Goal: Transaction & Acquisition: Purchase product/service

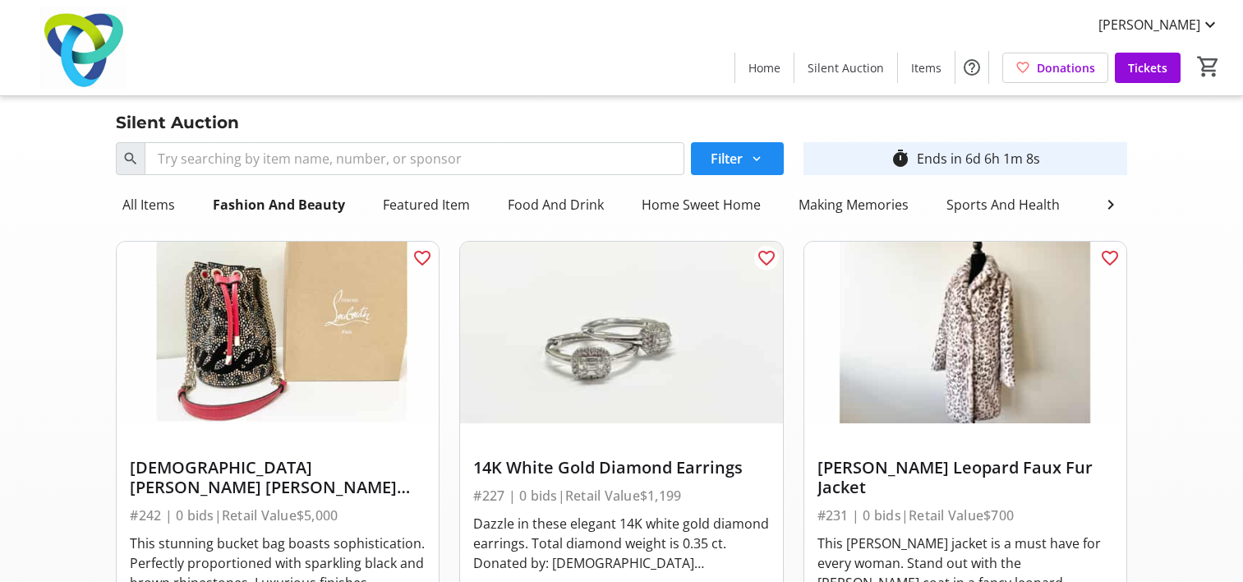
scroll to position [5221, 0]
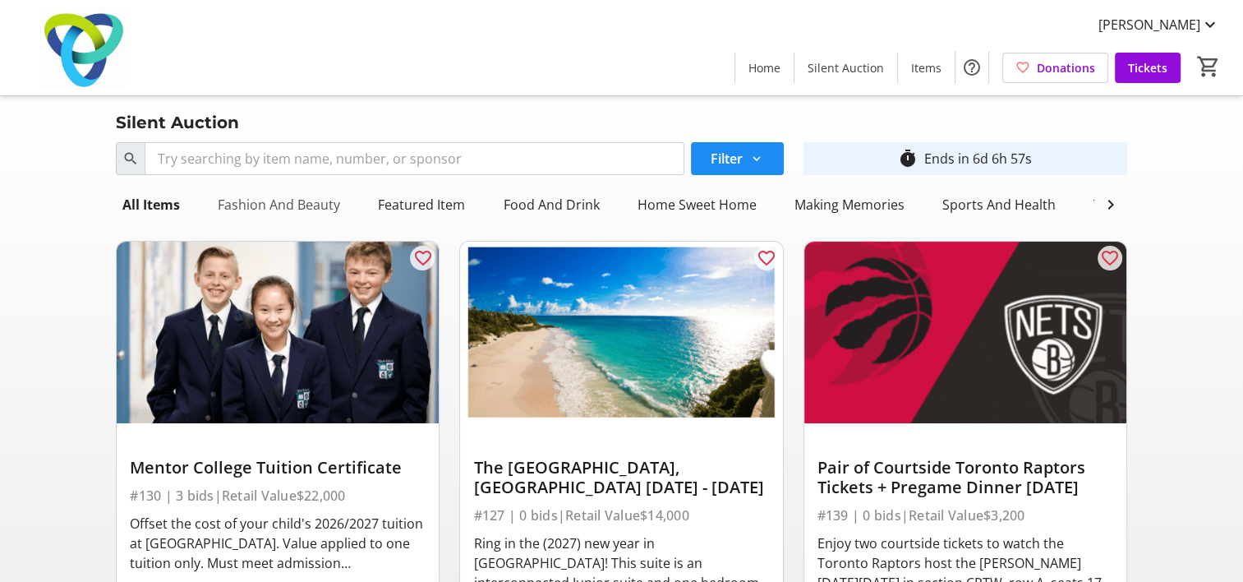
click at [315, 203] on div "Fashion And Beauty" at bounding box center [279, 204] width 136 height 33
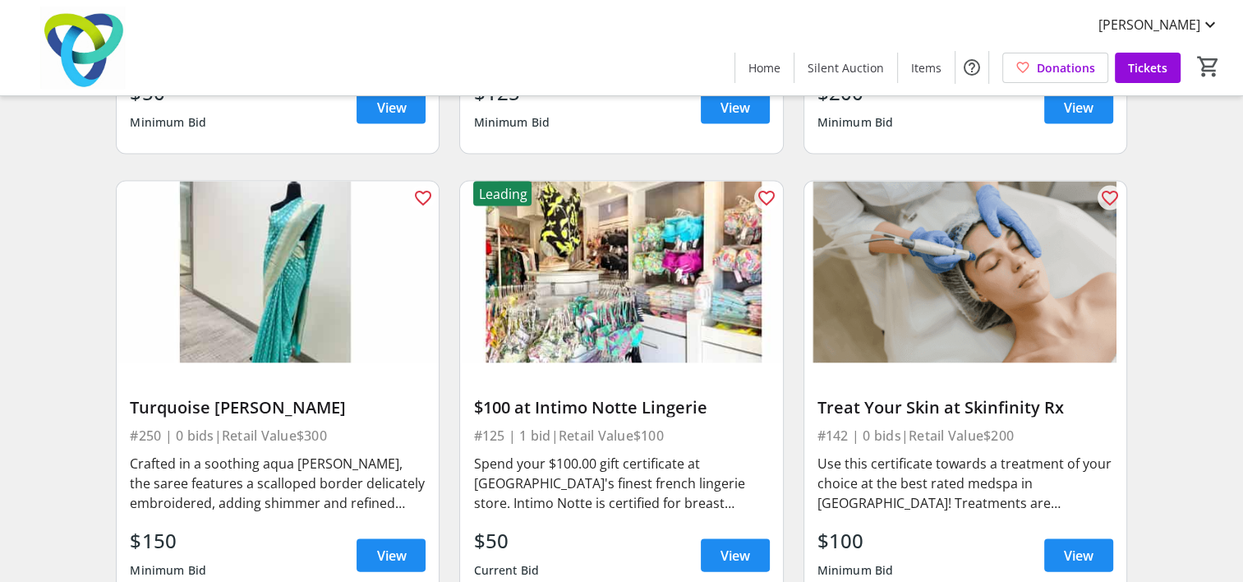
scroll to position [3338, 0]
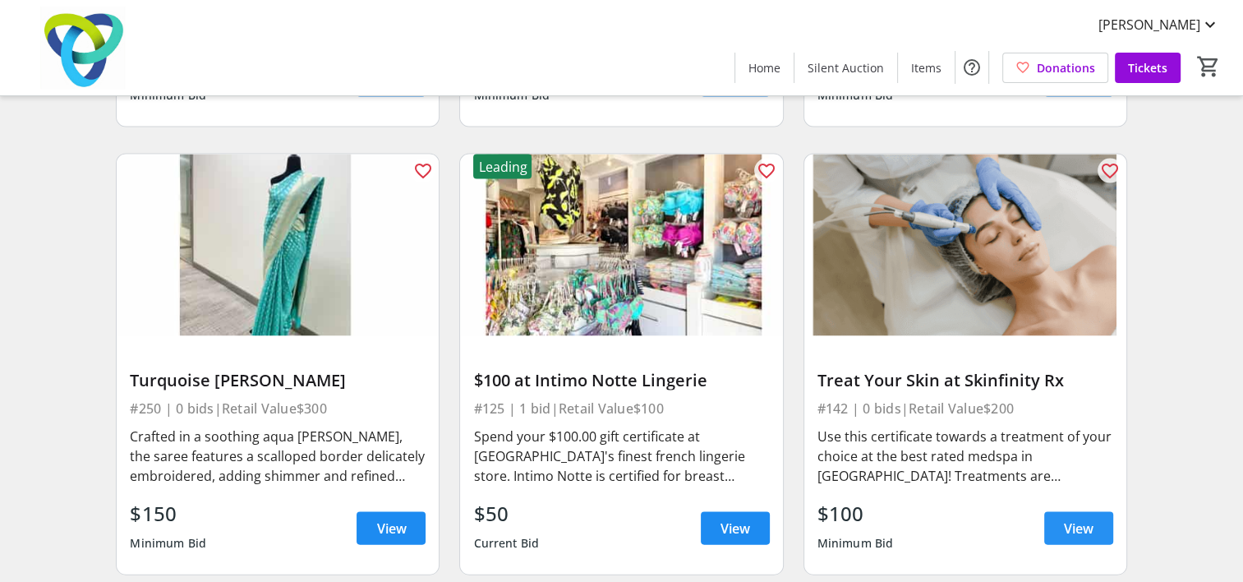
click at [1078, 518] on span "View" at bounding box center [1079, 528] width 30 height 20
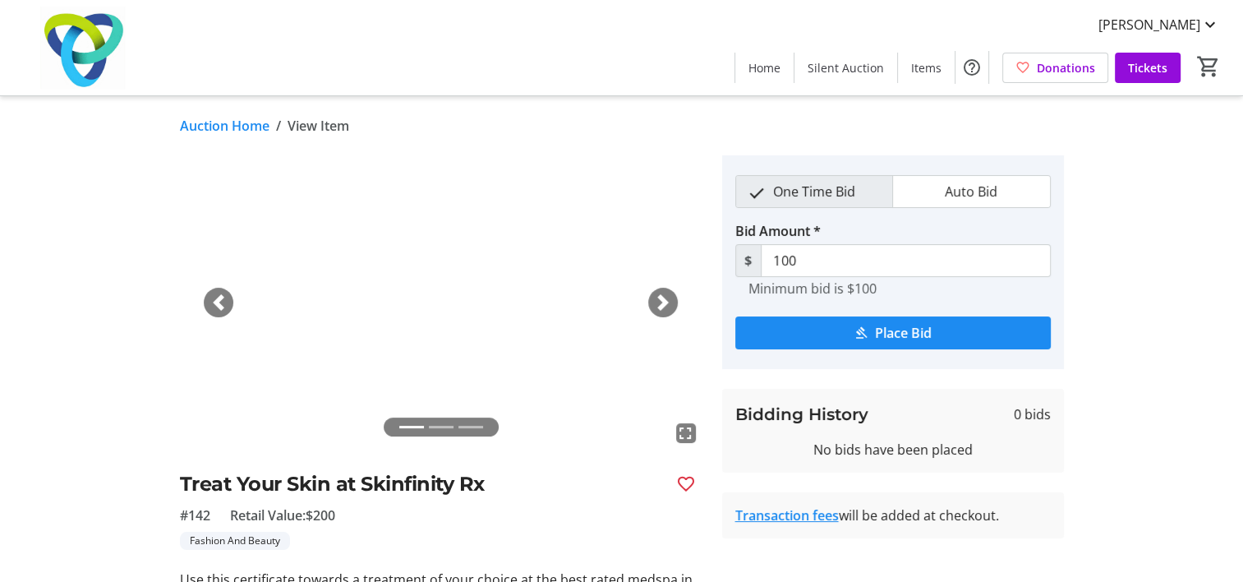
scroll to position [128, 0]
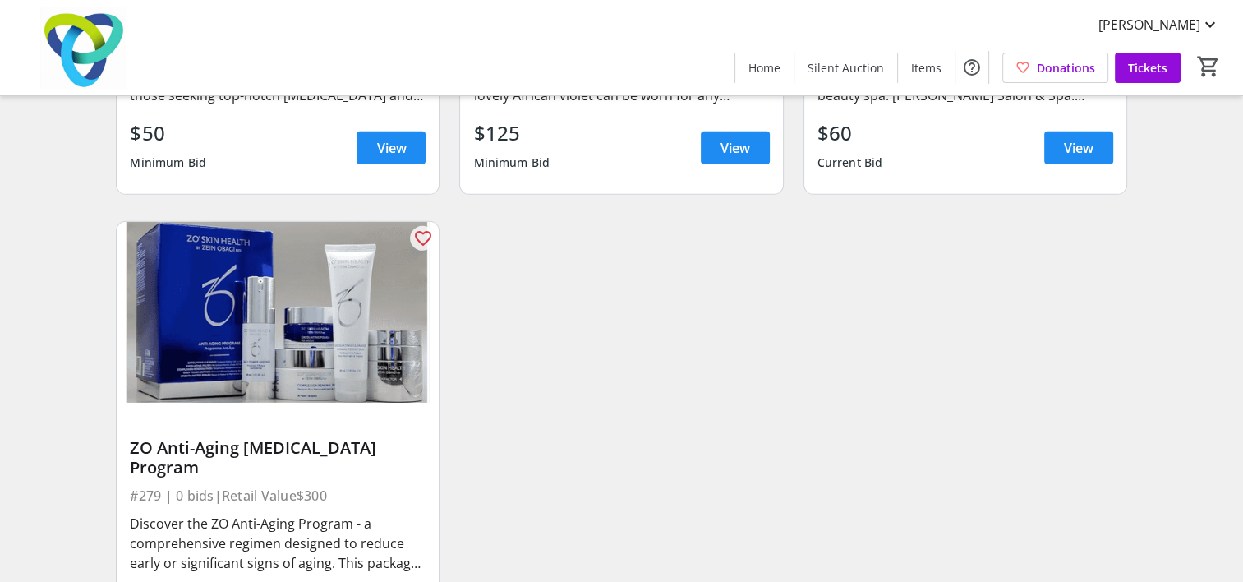
scroll to position [5205, 0]
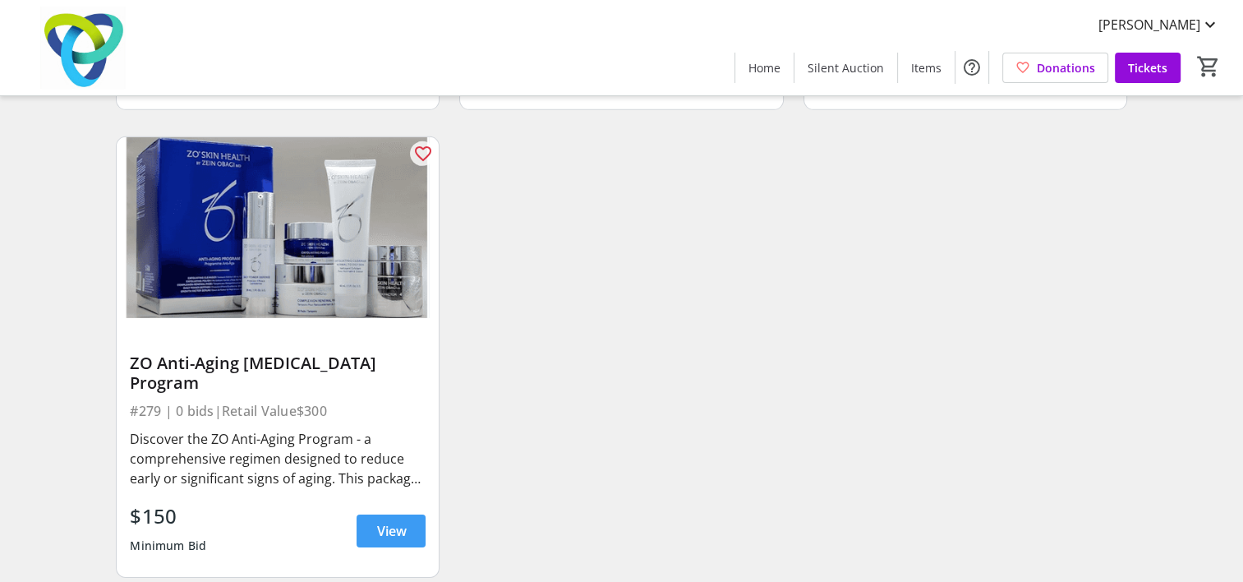
click at [381, 521] on span "View" at bounding box center [391, 531] width 30 height 20
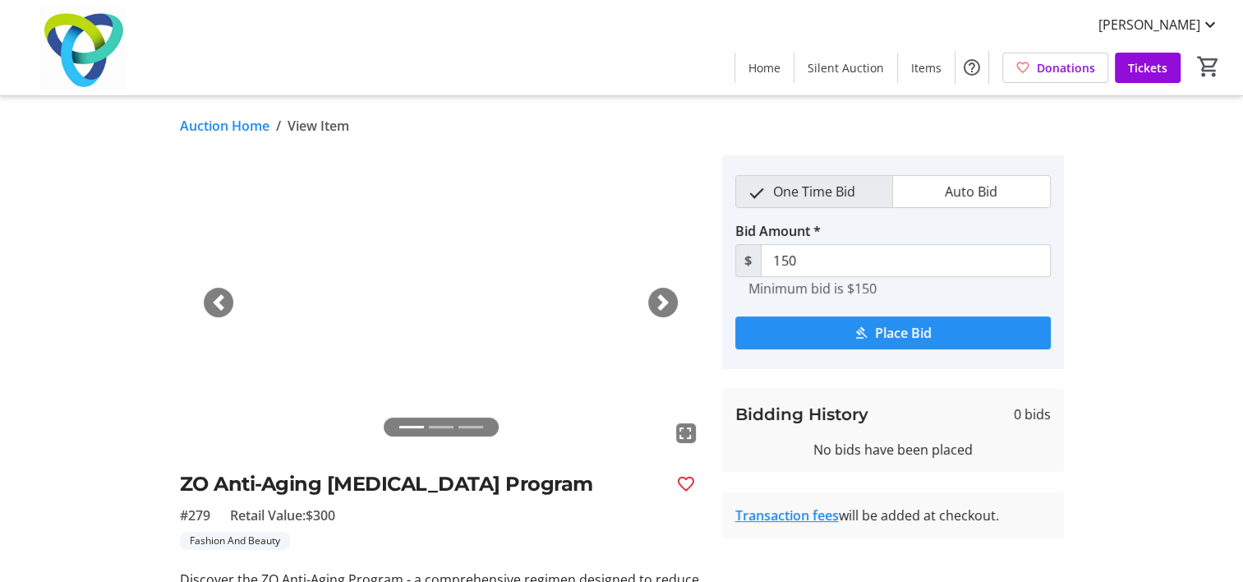
click at [880, 329] on span "Place Bid" at bounding box center [903, 333] width 57 height 20
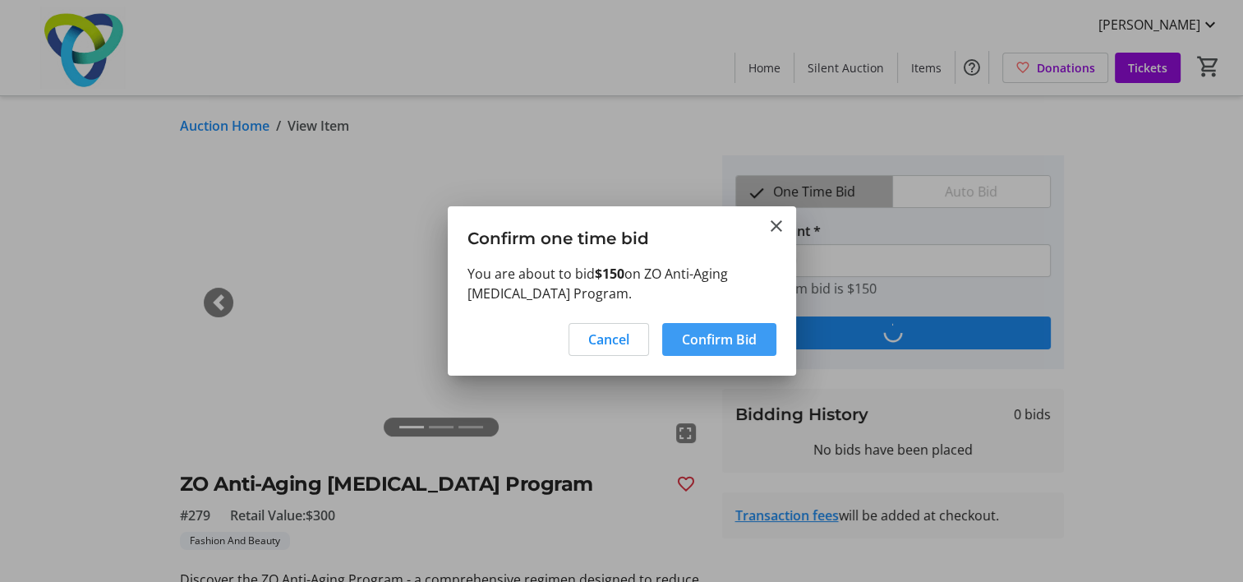
click at [706, 335] on span "Confirm Bid" at bounding box center [719, 339] width 75 height 20
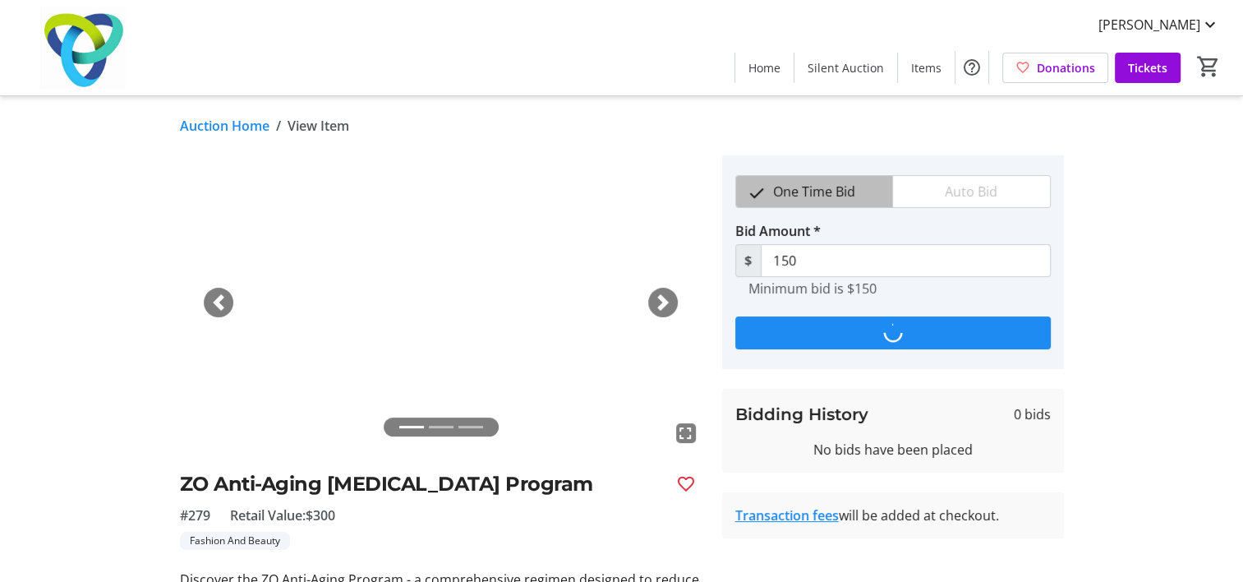
type input "200"
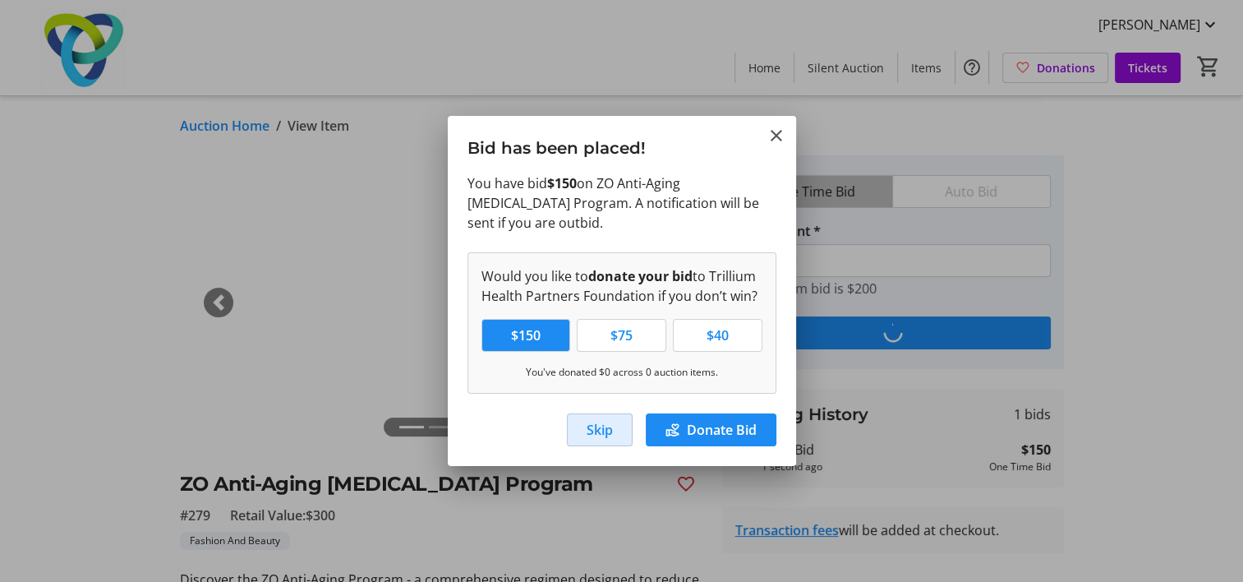
click at [577, 429] on span "button" at bounding box center [600, 429] width 64 height 39
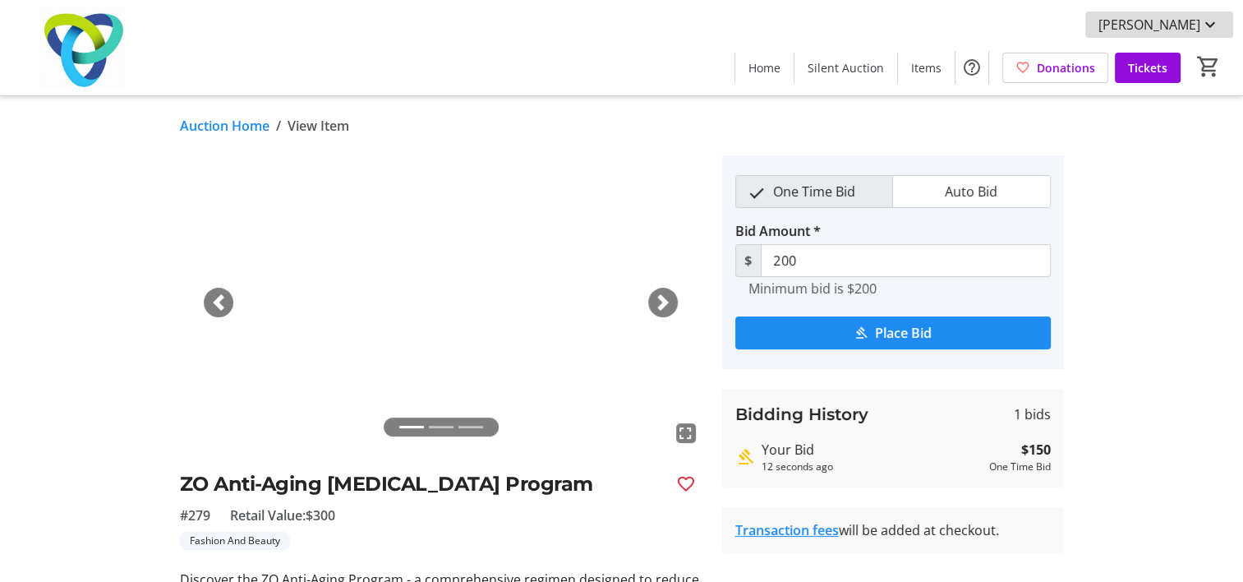
click at [1175, 30] on span "[PERSON_NAME]" at bounding box center [1149, 25] width 102 height 20
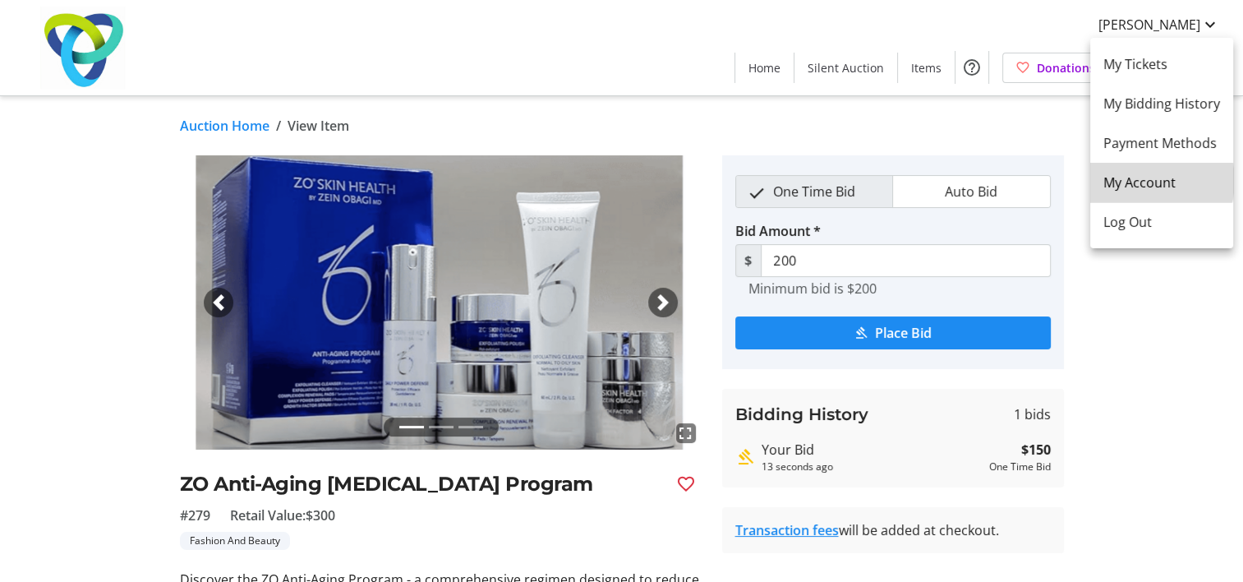
click at [1143, 181] on span "My Account" at bounding box center [1161, 182] width 117 height 20
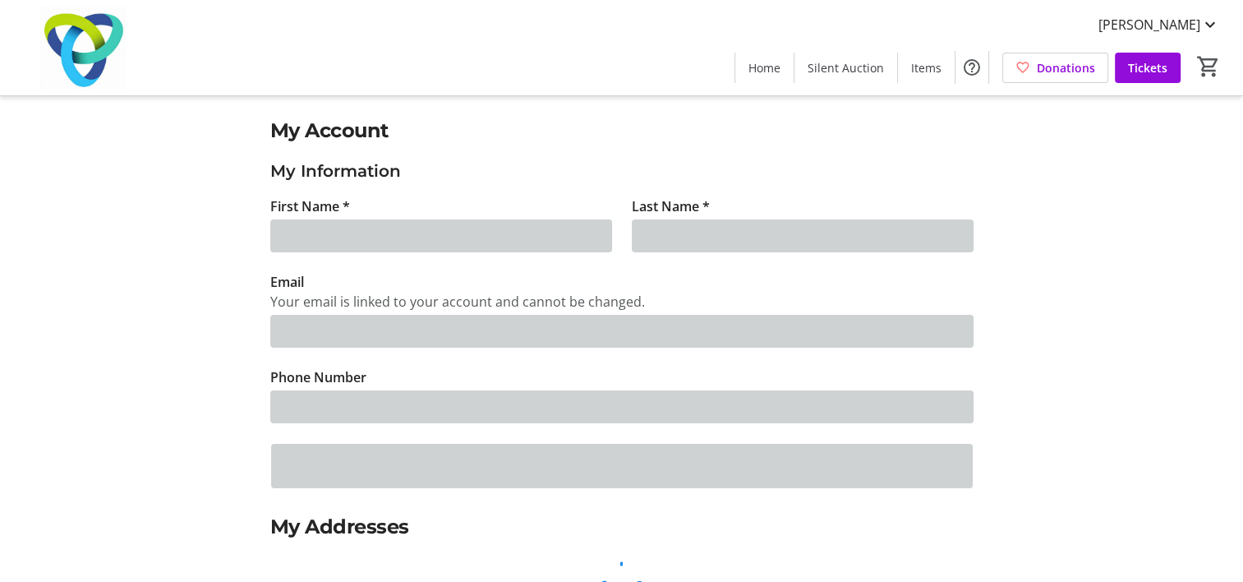
type input "shannon"
type input "van rassel"
type input "shannon.vanrassel@thp.ca"
type input "(416) 277-7182"
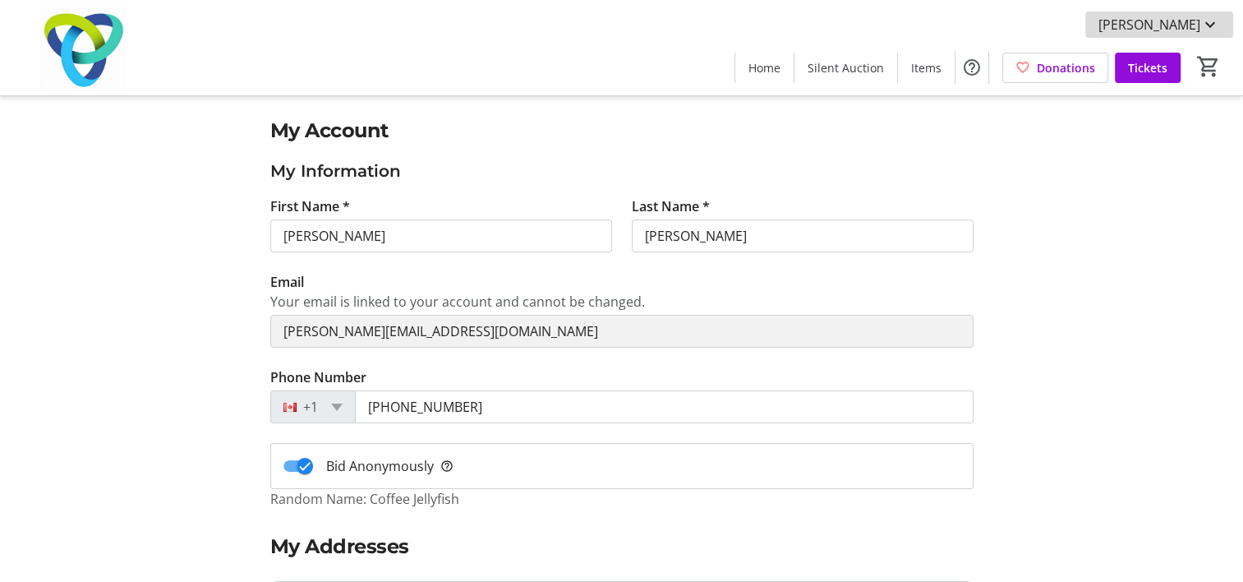
click at [1112, 16] on span "[PERSON_NAME]" at bounding box center [1149, 25] width 102 height 20
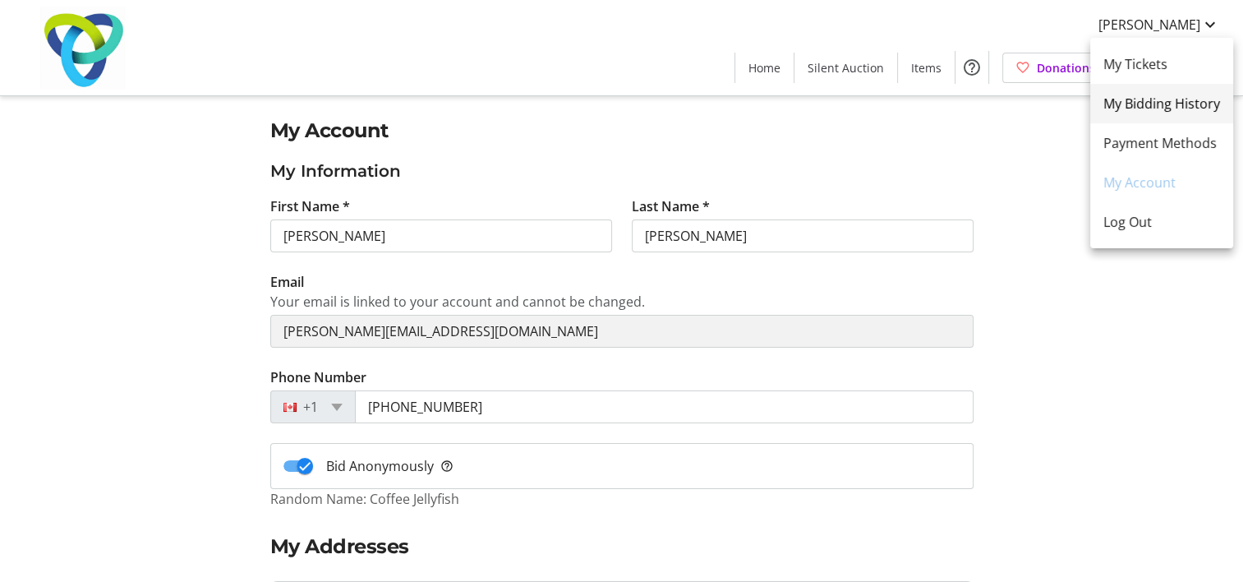
click at [1134, 108] on span "My Bidding History" at bounding box center [1161, 104] width 117 height 20
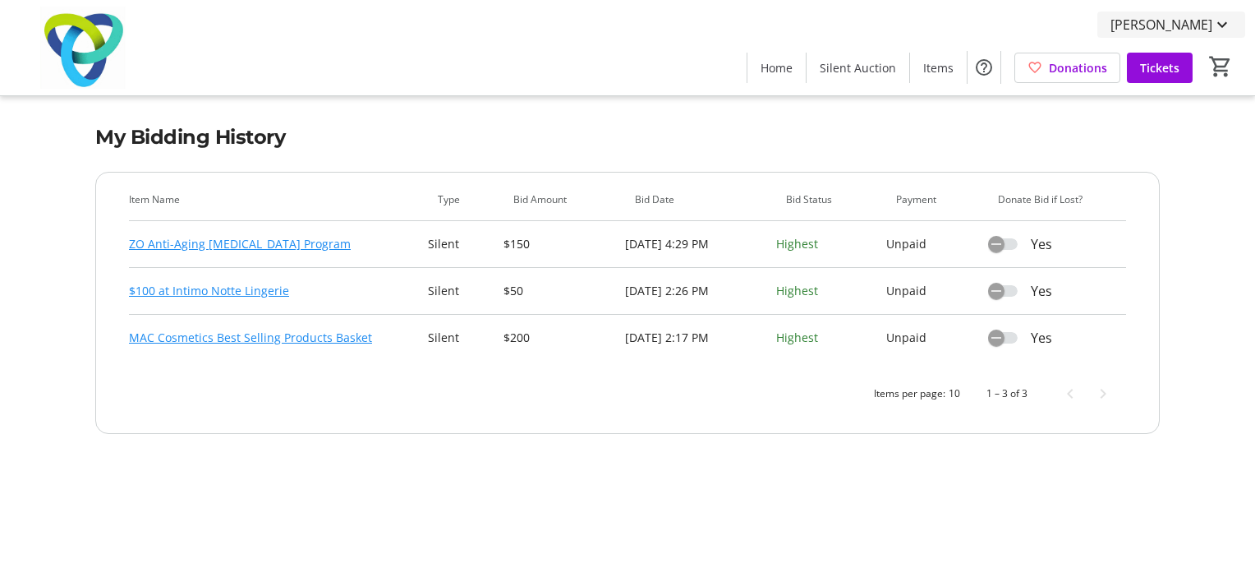
click at [1127, 32] on span "[PERSON_NAME]" at bounding box center [1162, 25] width 102 height 20
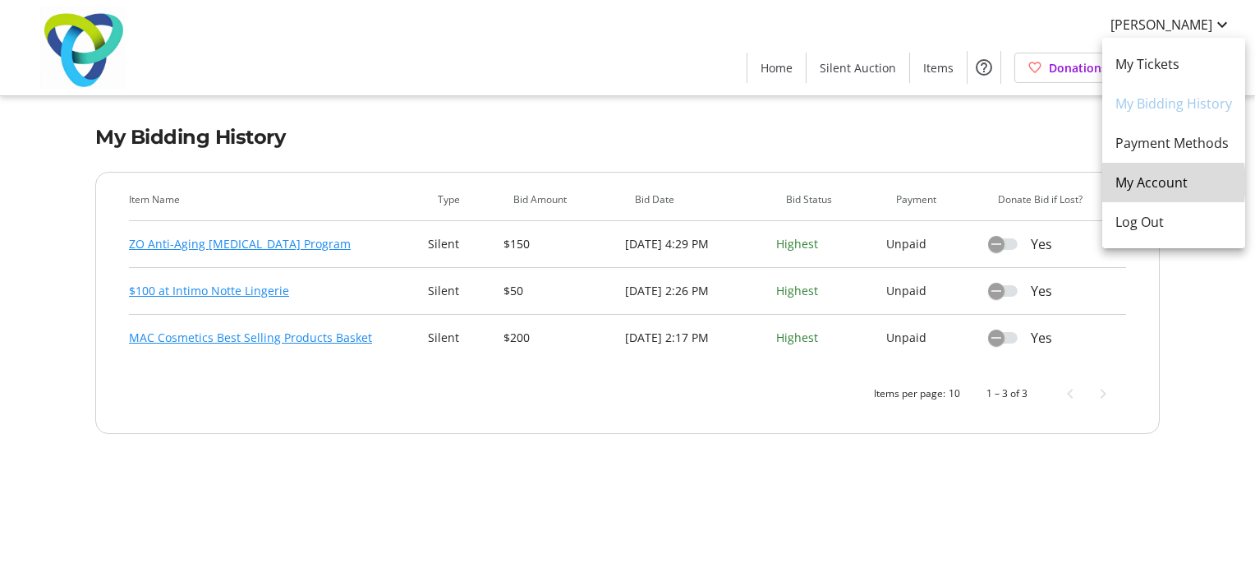
click at [1147, 182] on span "My Account" at bounding box center [1173, 182] width 117 height 20
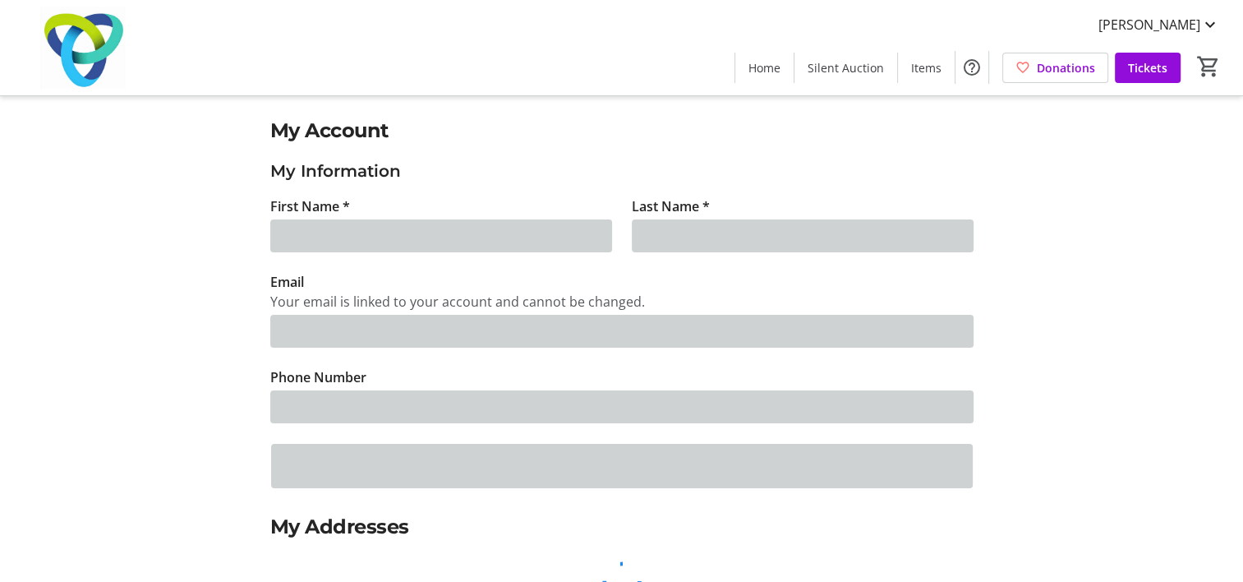
type input "shannon"
type input "van rassel"
type input "shannon.vanrassel@thp.ca"
type input "(416) 277-7182"
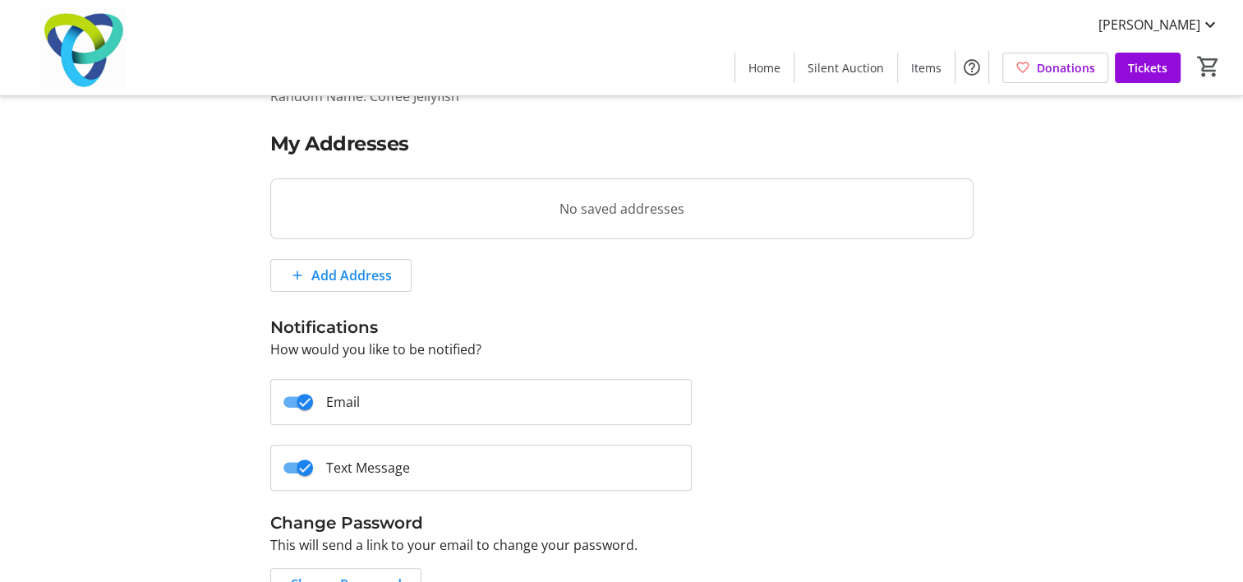
scroll to position [490, 0]
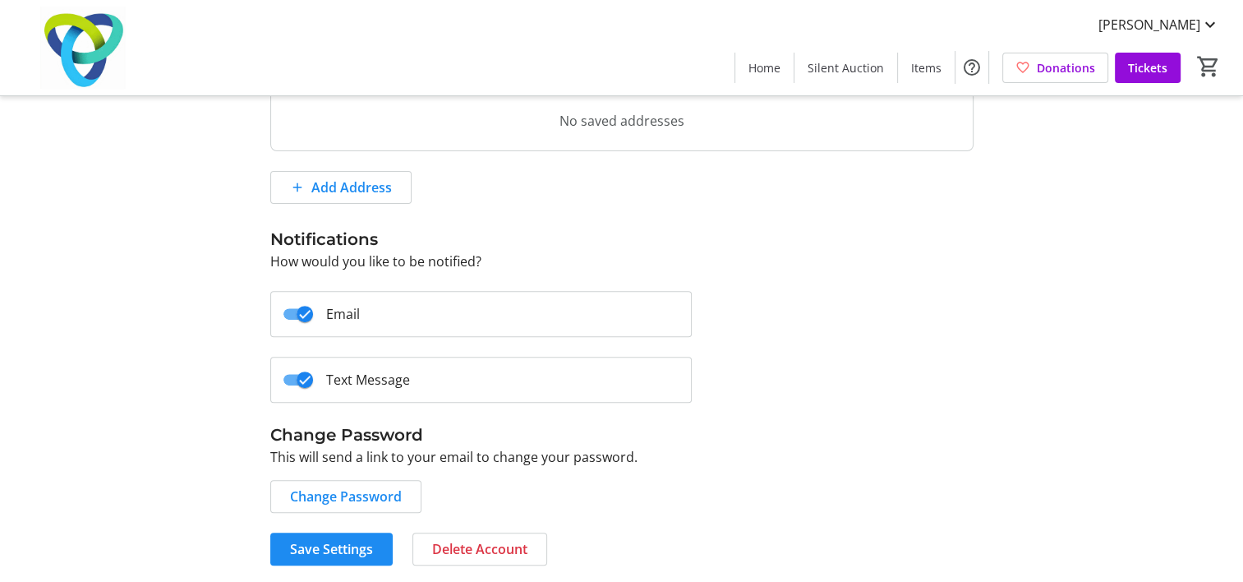
click at [352, 525] on div "My Account My Information First Name * shannon Last Name * van rassel Email You…" at bounding box center [621, 95] width 723 height 940
click at [315, 548] on span "Save Settings" at bounding box center [331, 549] width 83 height 20
